Goal: Task Accomplishment & Management: Use online tool/utility

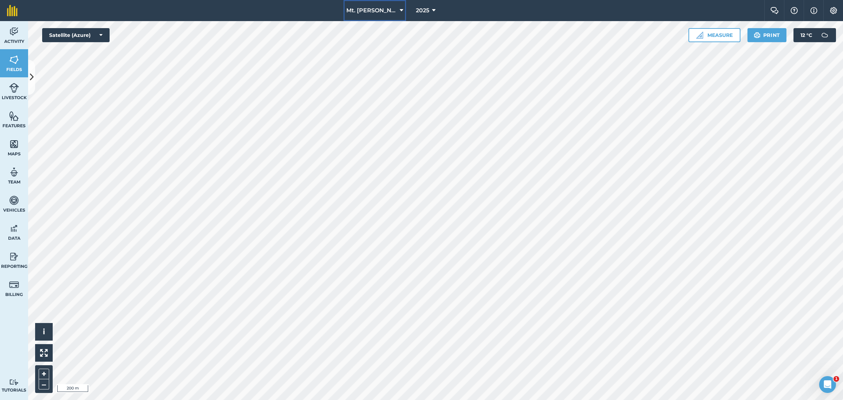
click at [383, 9] on span "Mt. [PERSON_NAME]" at bounding box center [371, 10] width 51 height 8
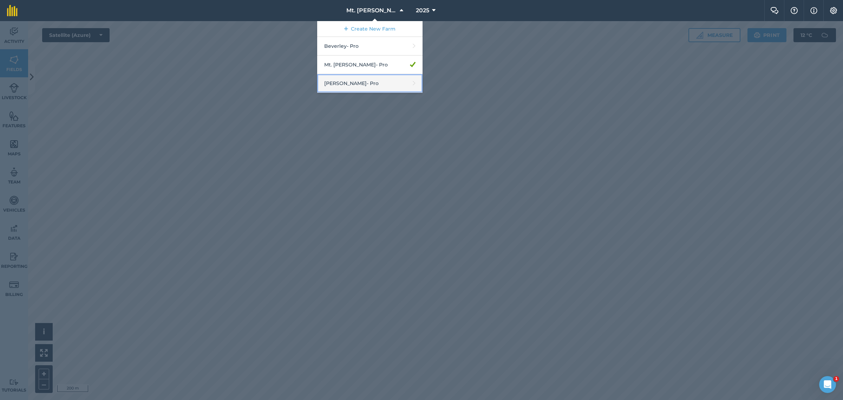
click at [373, 88] on link "[PERSON_NAME] - Pro" at bounding box center [369, 83] width 105 height 19
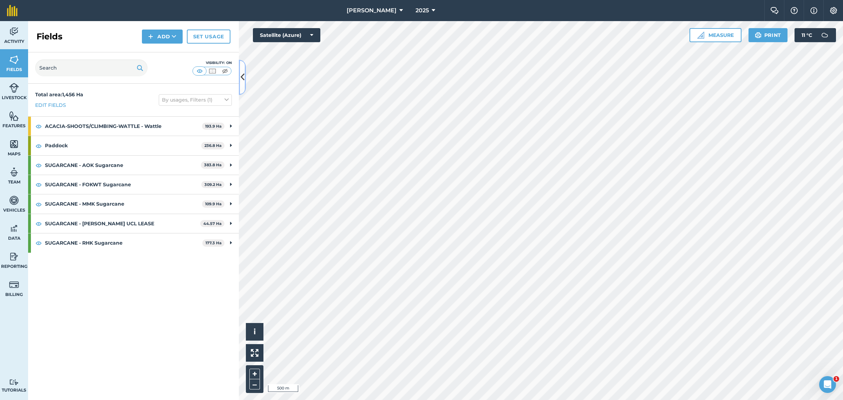
click at [243, 78] on icon at bounding box center [243, 77] width 4 height 12
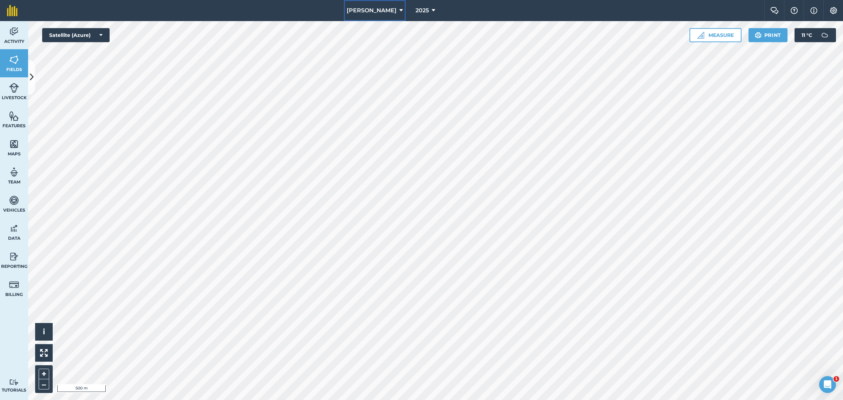
click at [380, 6] on span "[PERSON_NAME]" at bounding box center [372, 10] width 50 height 8
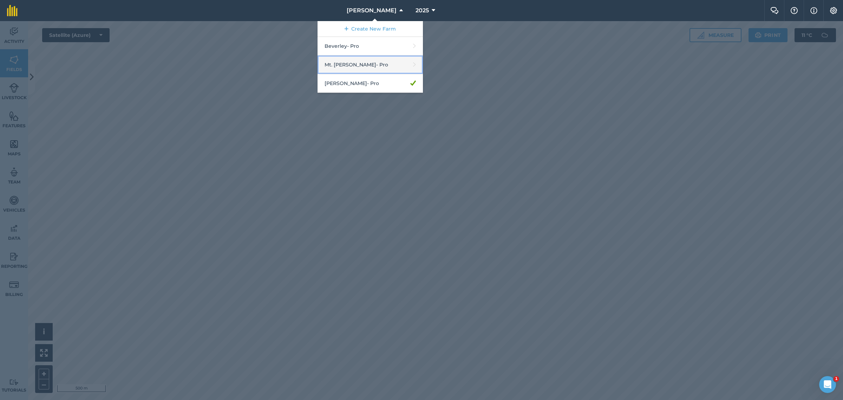
click at [357, 65] on link "Mt. [PERSON_NAME] - Pro" at bounding box center [370, 65] width 105 height 19
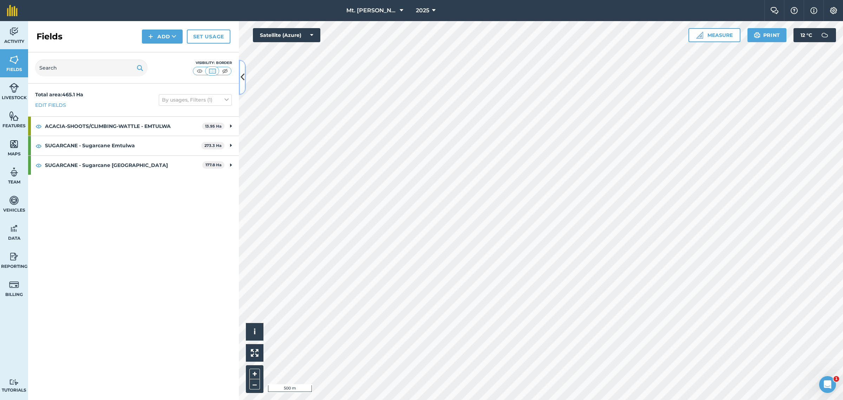
click at [242, 78] on icon at bounding box center [243, 77] width 4 height 12
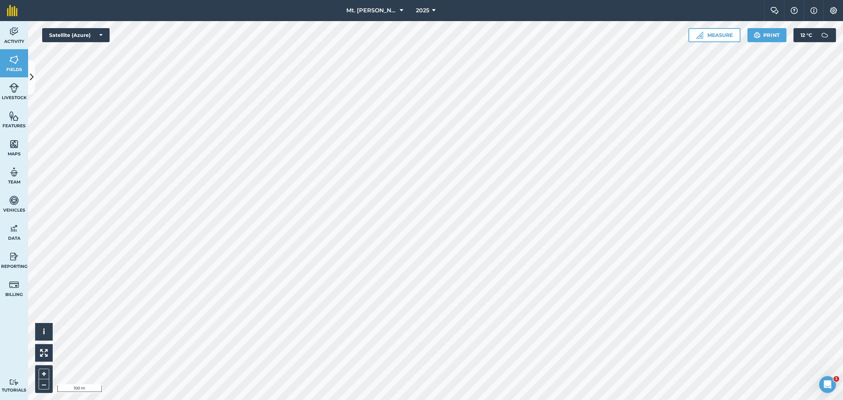
click at [420, 252] on html "Mt. [PERSON_NAME] 2025 Farm Chat Help Info Settings Mt. [PERSON_NAME] - 2025 Re…" at bounding box center [421, 200] width 843 height 400
click at [420, 0] on html "Mt. [PERSON_NAME] 2025 Farm Chat Help Info Settings Mt. [PERSON_NAME] - 2025 Re…" at bounding box center [421, 200] width 843 height 400
click at [386, 8] on button "Mt. [PERSON_NAME]" at bounding box center [375, 10] width 63 height 21
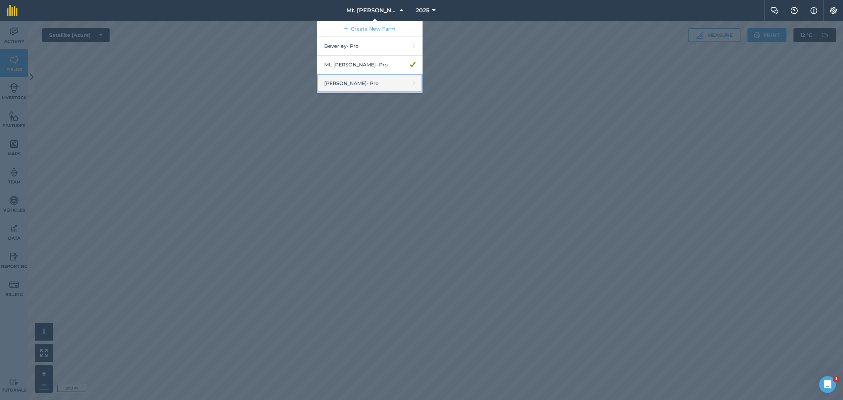
click at [368, 81] on link "[PERSON_NAME] - Pro" at bounding box center [369, 83] width 105 height 19
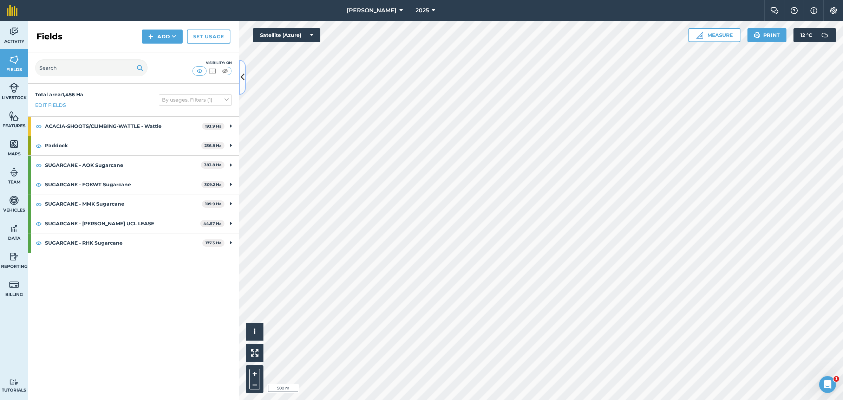
click at [241, 76] on icon at bounding box center [243, 77] width 4 height 12
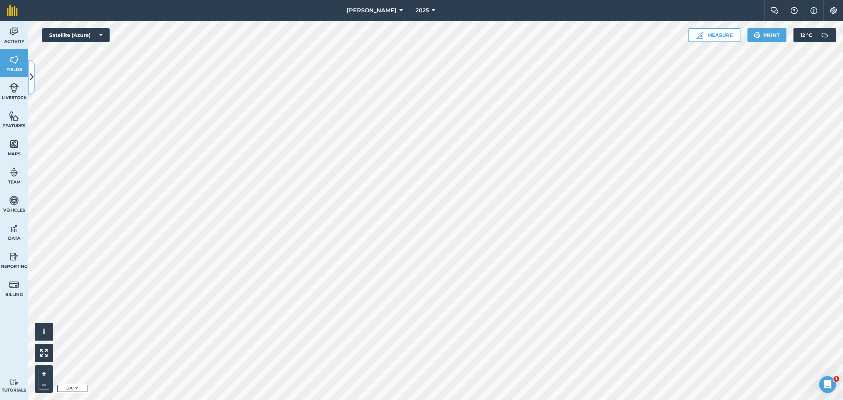
click at [30, 75] on icon at bounding box center [32, 77] width 4 height 12
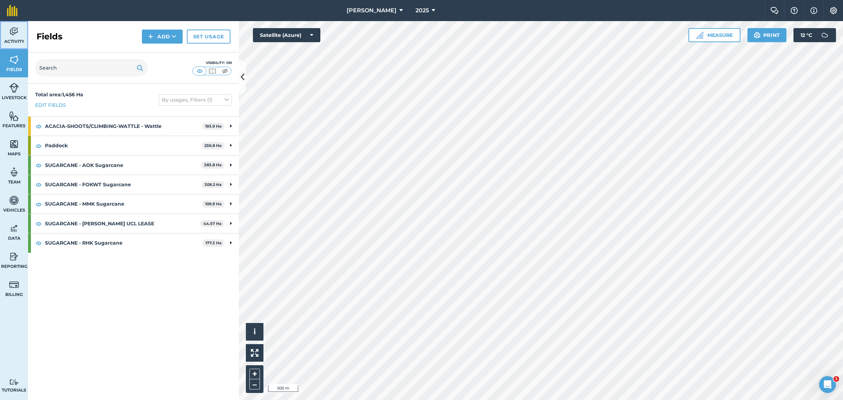
drag, startPoint x: 15, startPoint y: 32, endPoint x: 25, endPoint y: 43, distance: 15.2
click at [15, 32] on img at bounding box center [14, 31] width 10 height 11
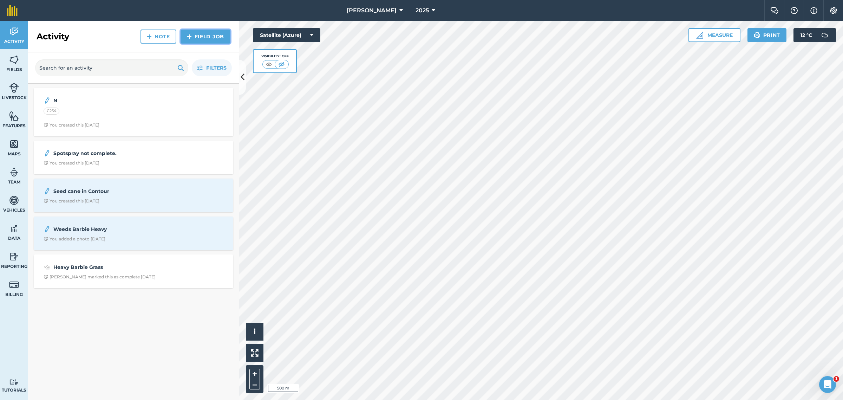
click at [208, 35] on link "Field Job" at bounding box center [206, 37] width 50 height 14
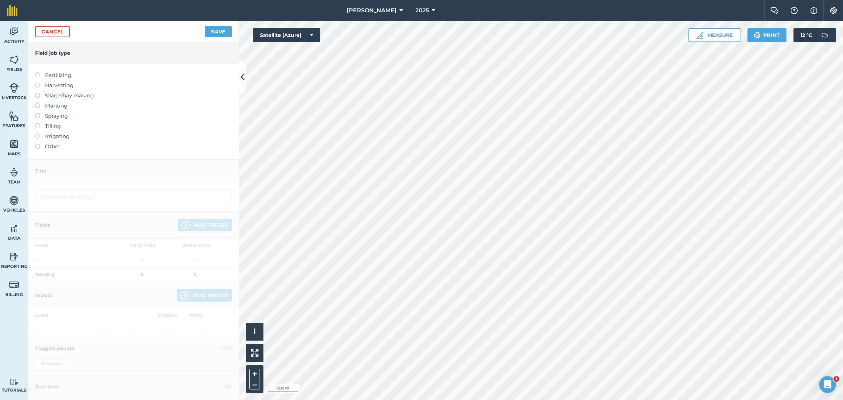
click at [59, 117] on label "Spraying" at bounding box center [133, 116] width 197 height 8
type input "Spraying"
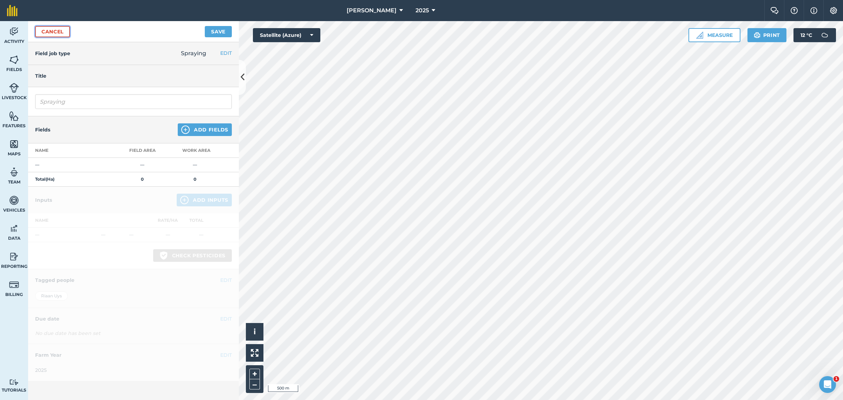
click at [56, 31] on link "Cancel" at bounding box center [52, 31] width 35 height 11
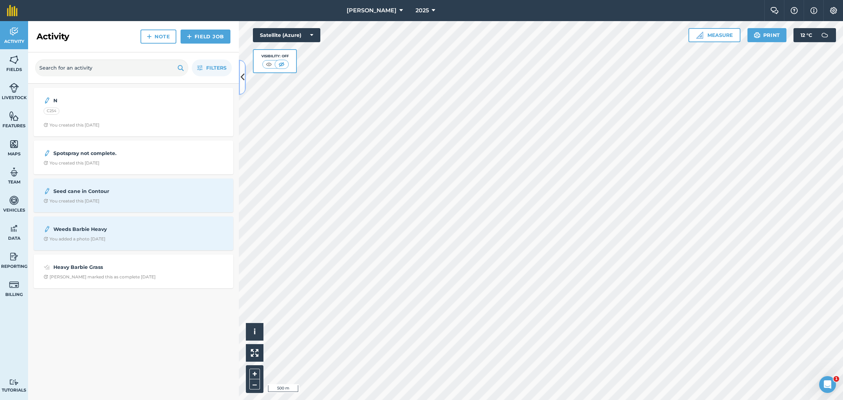
click at [243, 79] on icon at bounding box center [243, 77] width 4 height 12
